Goal: Transaction & Acquisition: Purchase product/service

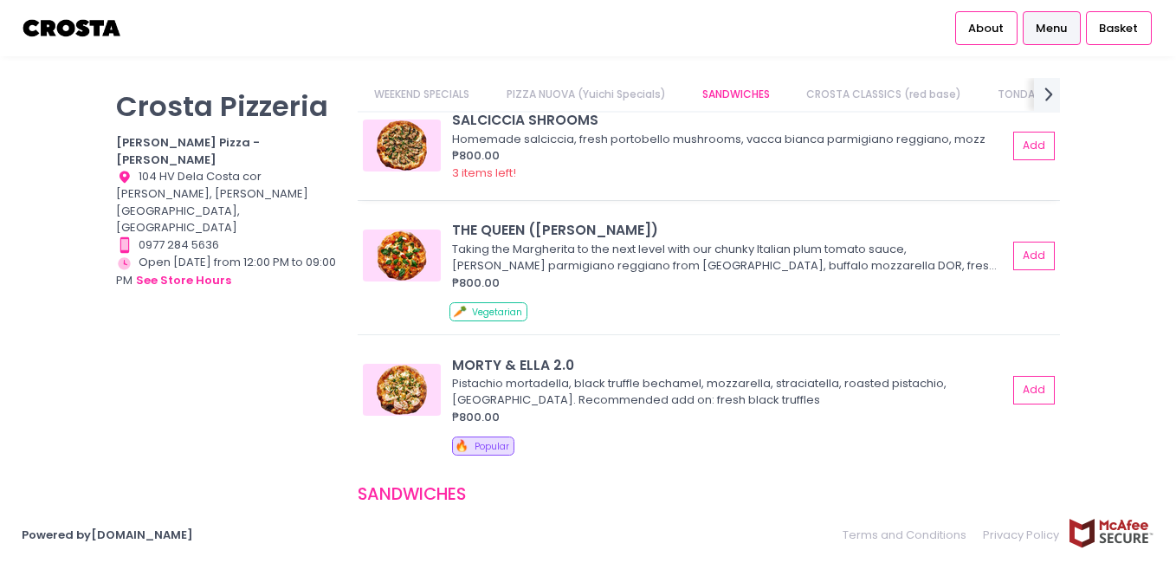
scroll to position [260, 0]
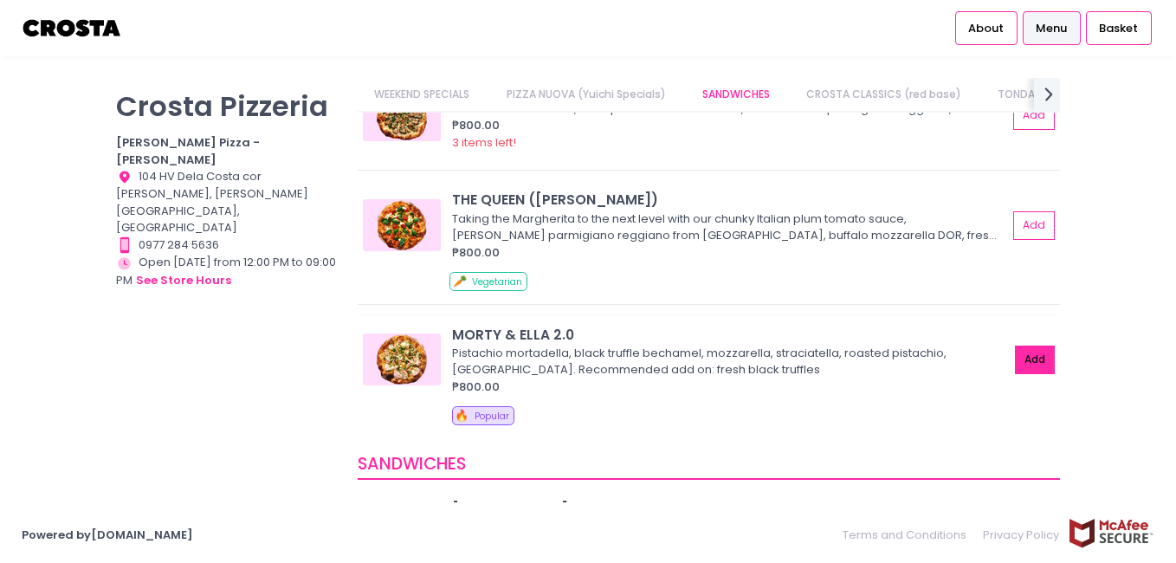
click at [1017, 362] on button "Add" at bounding box center [1035, 360] width 40 height 29
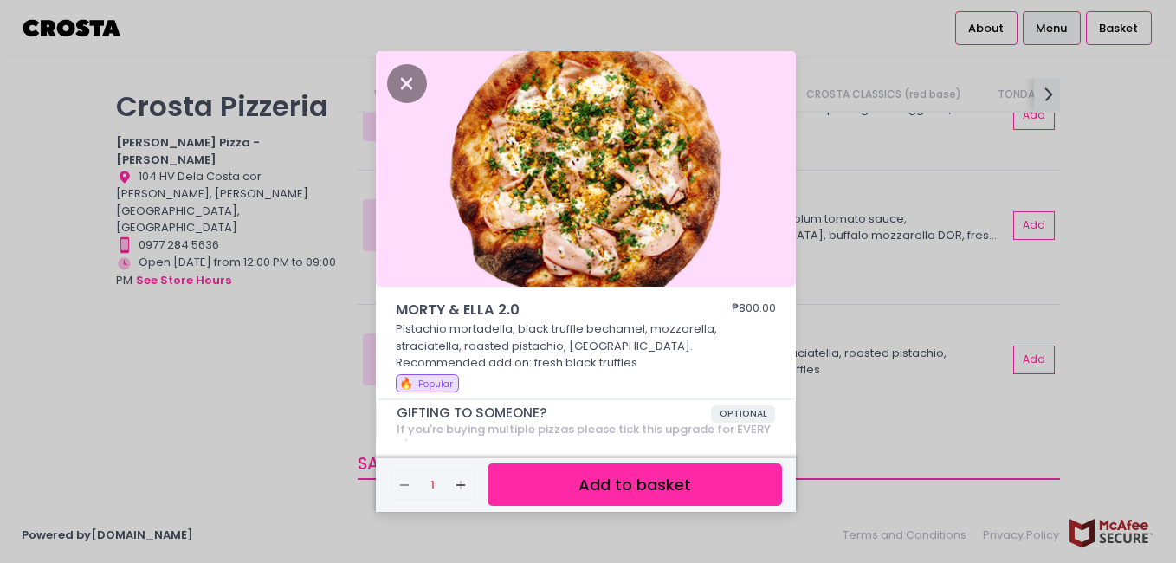
click at [674, 484] on button "Add to basket" at bounding box center [635, 484] width 295 height 42
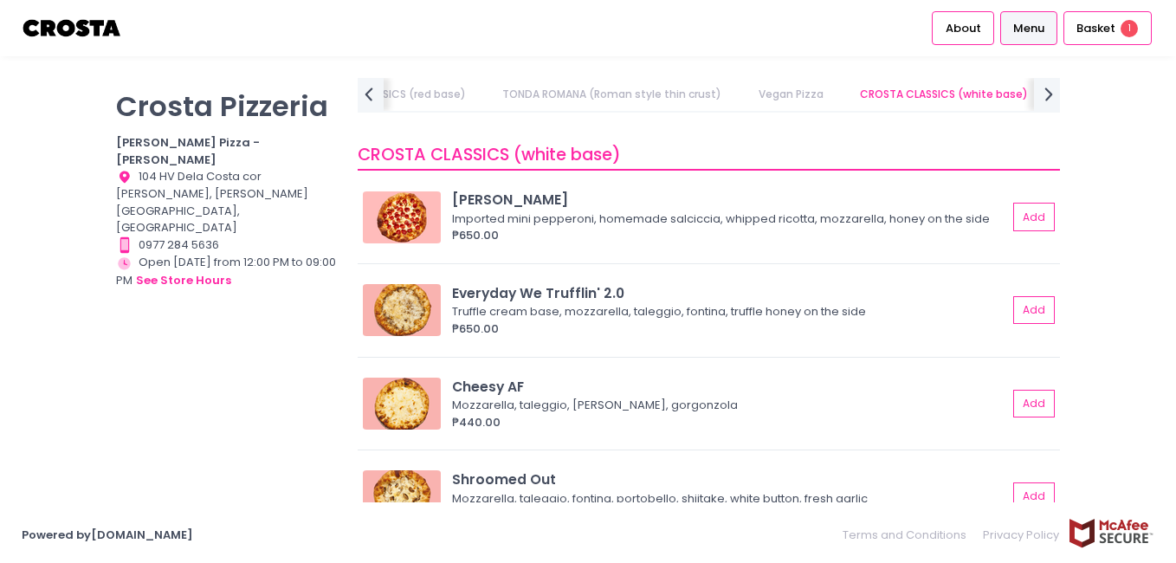
scroll to position [1733, 0]
click at [1019, 324] on button "Add" at bounding box center [1035, 309] width 40 height 29
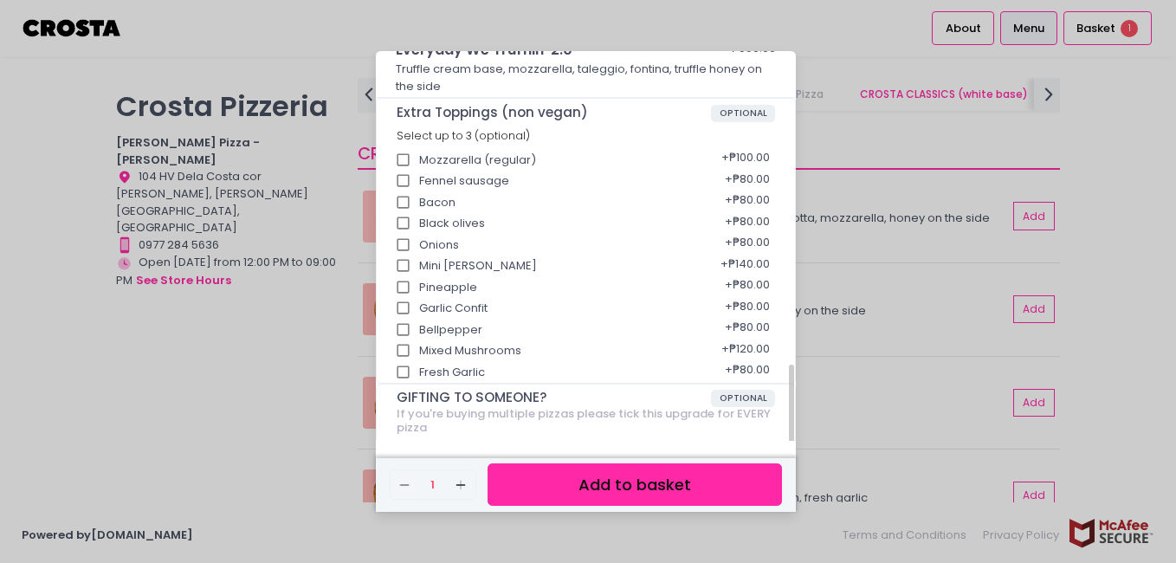
scroll to position [380, 0]
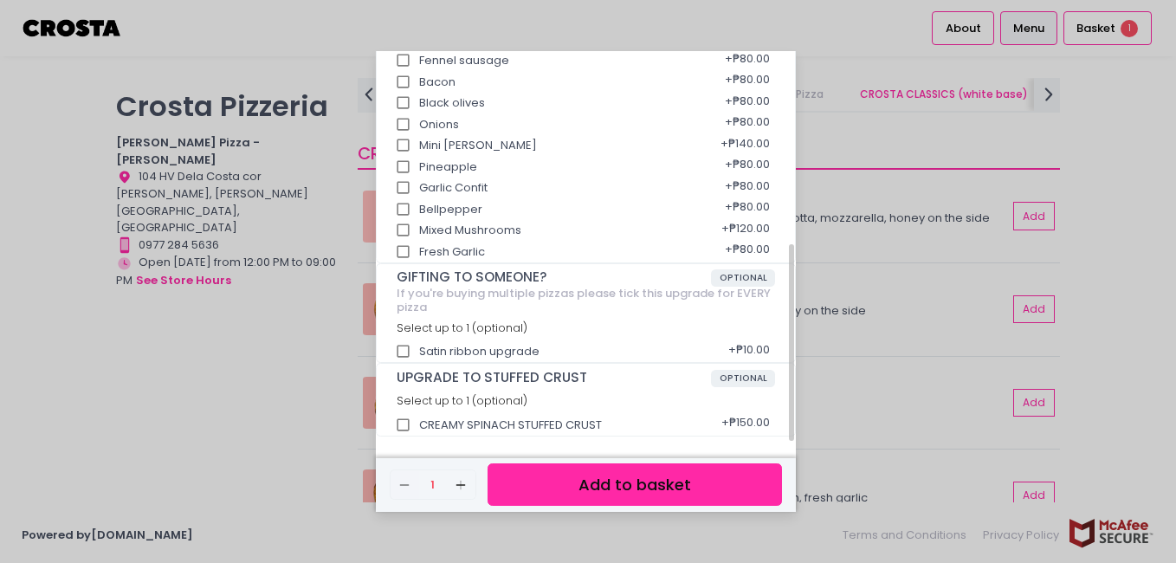
click at [404, 432] on input "CREAMY SPINACH STUFFED CRUST" at bounding box center [403, 425] width 33 height 33
checkbox input "true"
click at [599, 495] on button "Add to basket" at bounding box center [635, 484] width 295 height 42
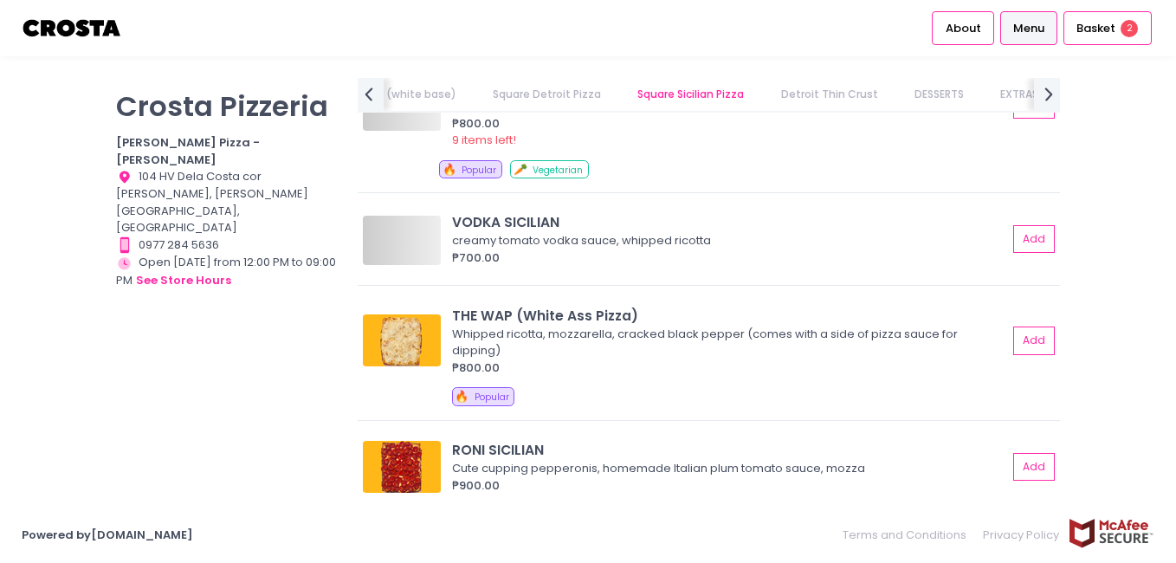
scroll to position [2685, 0]
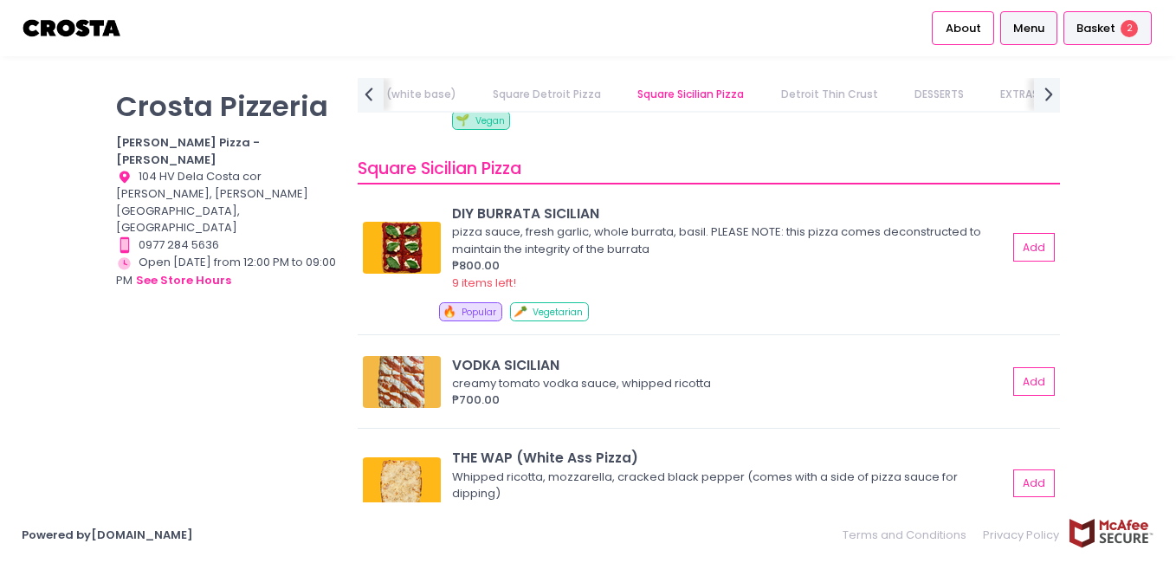
click at [1113, 24] on span "Basket" at bounding box center [1096, 28] width 39 height 17
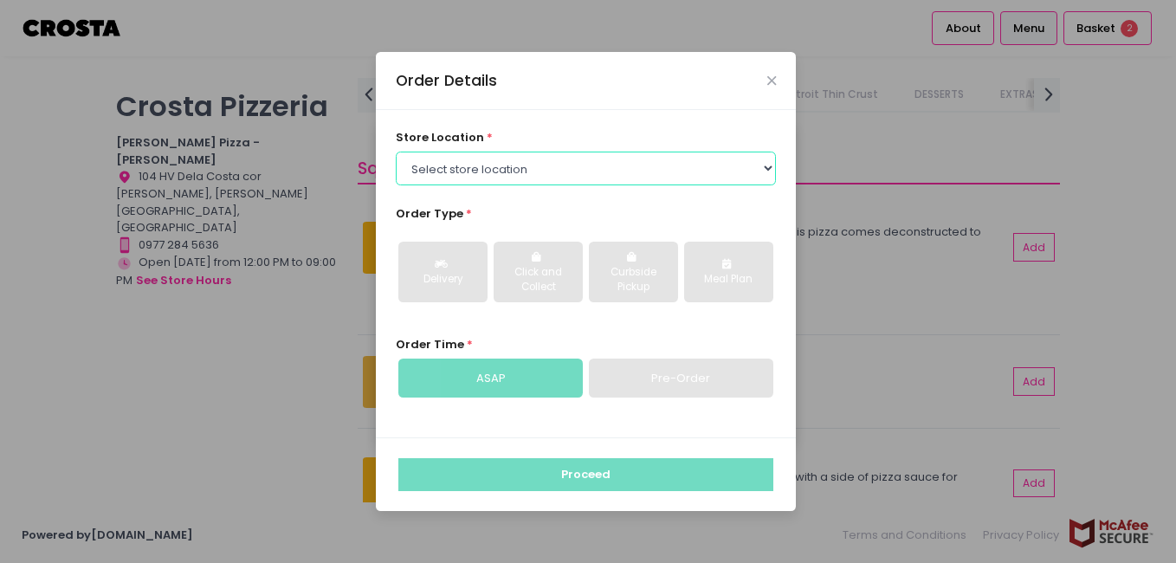
click at [768, 166] on select "Select store location [PERSON_NAME] Pizza - [PERSON_NAME] Pizza - [GEOGRAPHIC_D…" at bounding box center [586, 168] width 381 height 33
click at [773, 75] on icon "Close" at bounding box center [772, 80] width 9 height 13
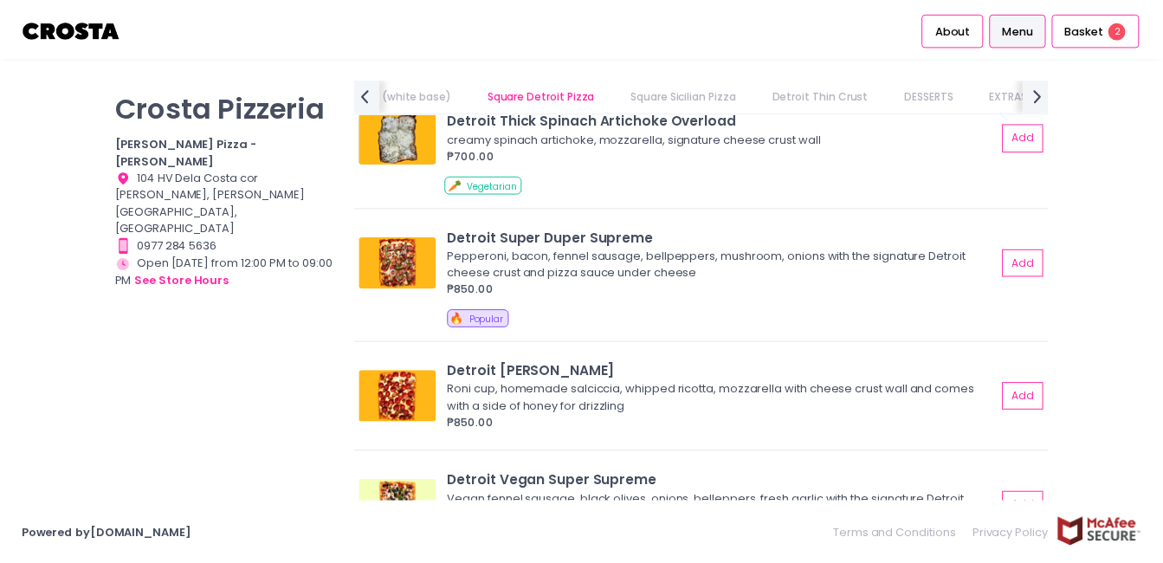
scroll to position [0, 518]
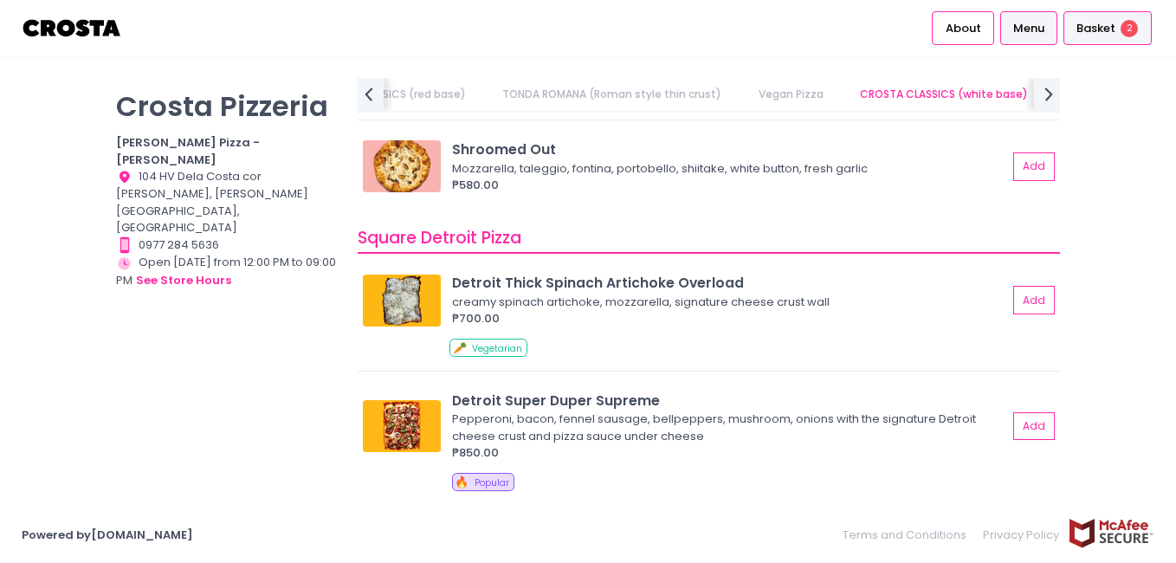
click at [1108, 31] on span "Basket" at bounding box center [1096, 28] width 39 height 17
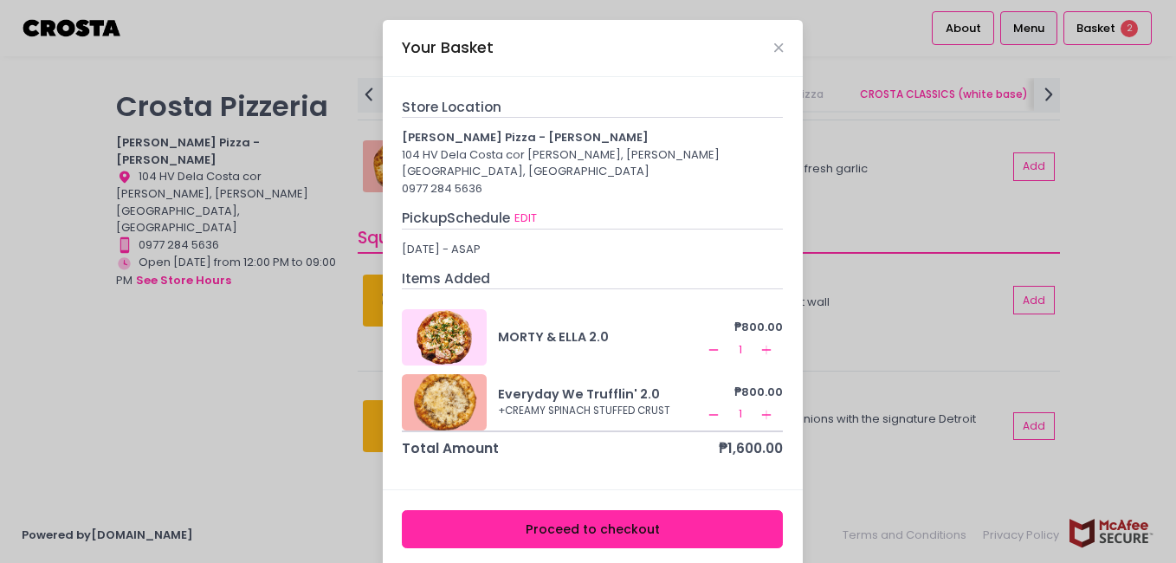
click at [772, 55] on div "Your Basket" at bounding box center [593, 48] width 420 height 57
click at [774, 49] on icon "Close" at bounding box center [778, 48] width 9 height 13
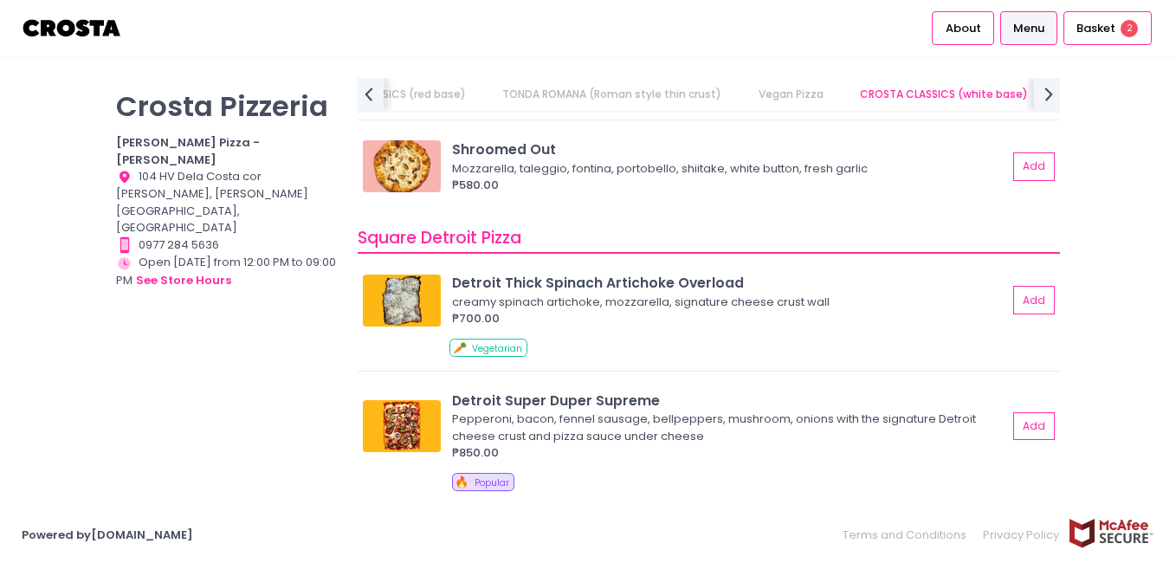
click at [71, 29] on img at bounding box center [72, 28] width 101 height 30
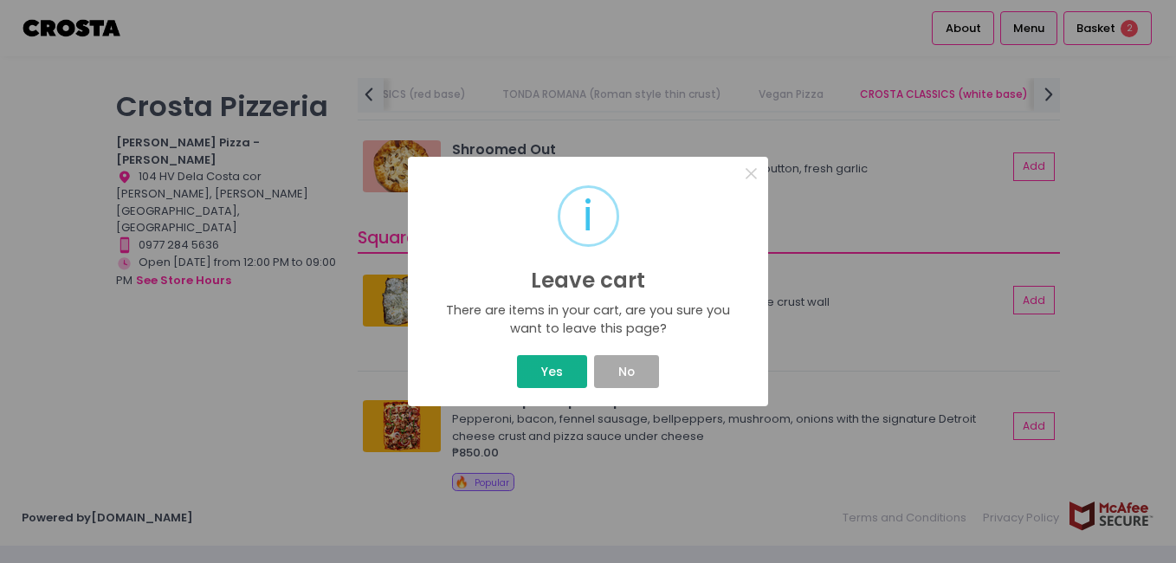
click at [554, 375] on button "Yes" at bounding box center [551, 371] width 69 height 33
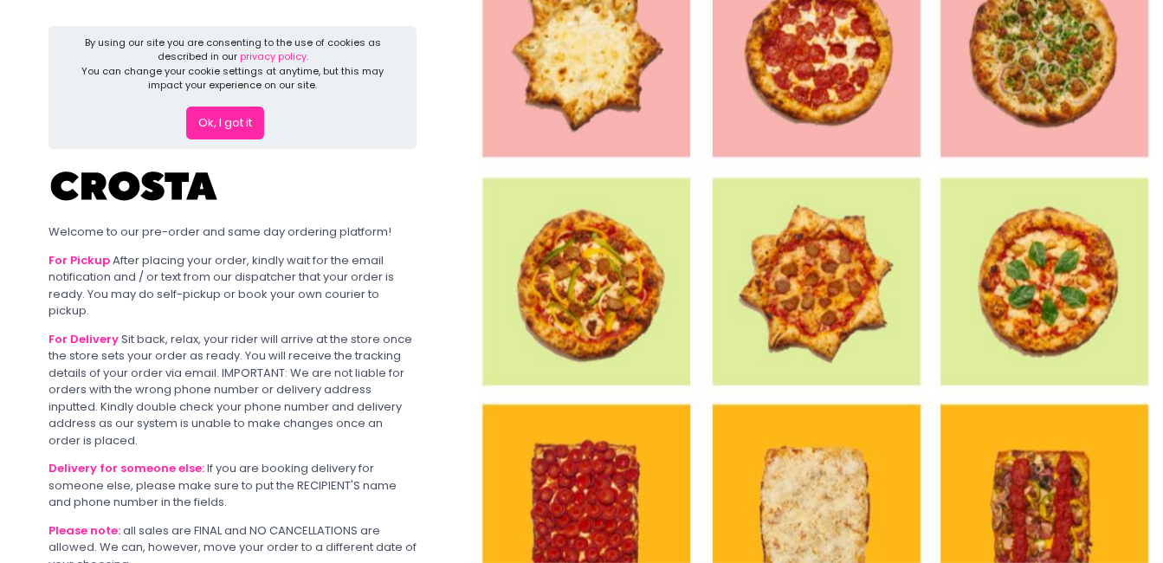
click at [246, 132] on button "Ok, I got it" at bounding box center [225, 123] width 78 height 33
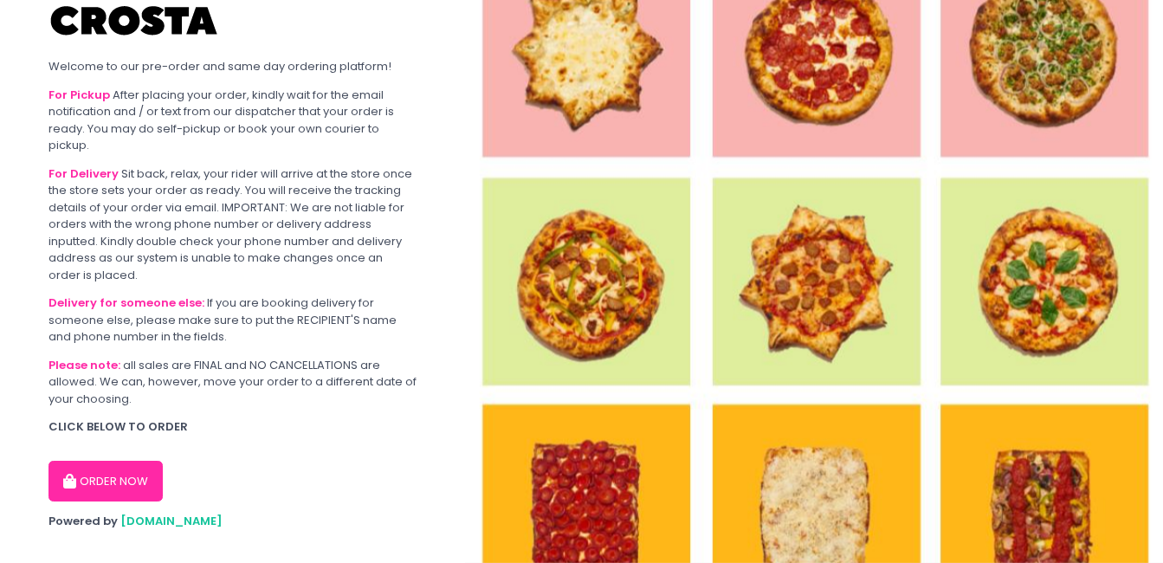
scroll to position [58, 0]
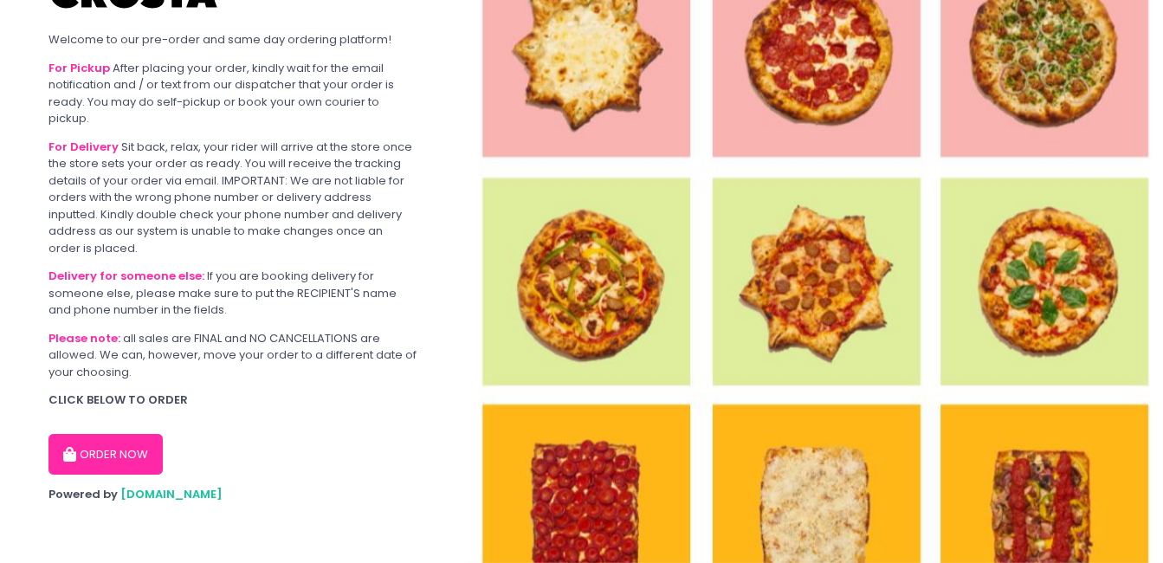
click at [122, 457] on button "ORDER NOW" at bounding box center [106, 455] width 114 height 42
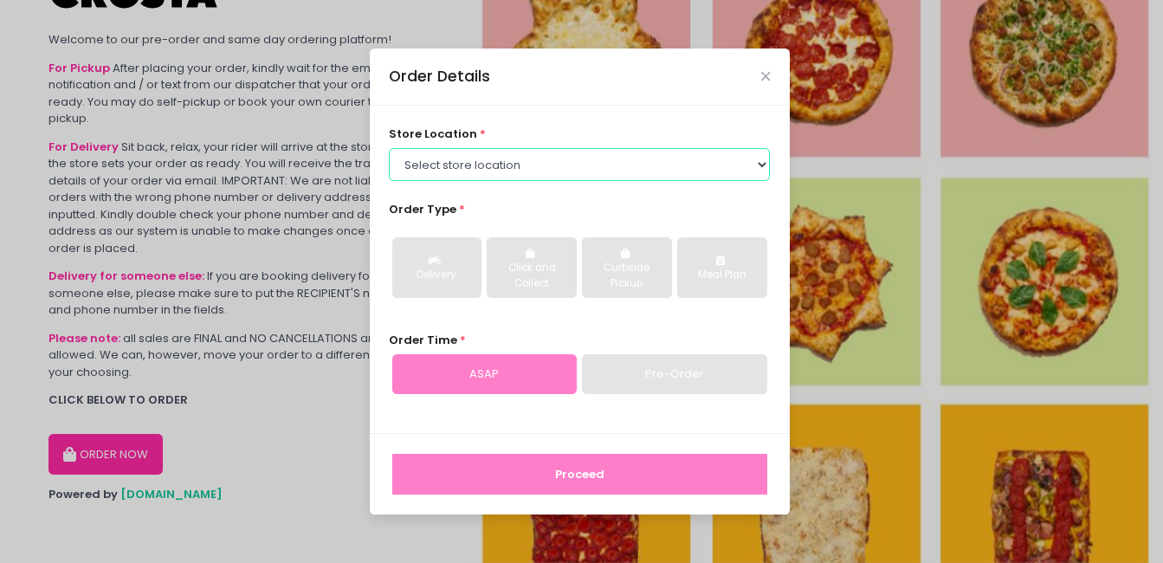
click at [513, 167] on select "Select store location [PERSON_NAME] Pizza - [PERSON_NAME] Pizza - [GEOGRAPHIC_D…" at bounding box center [579, 164] width 381 height 33
select select "5fabb2e53664a8677beaeb89"
click at [389, 148] on select "Select store location [PERSON_NAME] Pizza - [PERSON_NAME] Pizza - [GEOGRAPHIC_D…" at bounding box center [579, 164] width 381 height 33
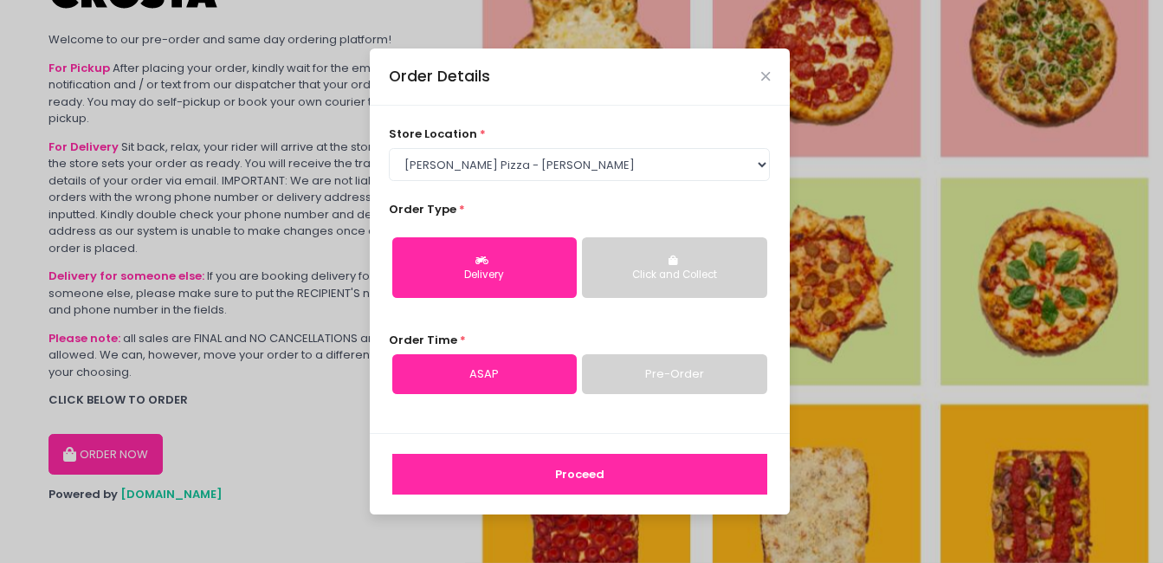
click at [484, 270] on div "Delivery" at bounding box center [485, 276] width 160 height 16
click at [506, 480] on button "Proceed" at bounding box center [579, 475] width 375 height 42
